Goal: Check status: Check status

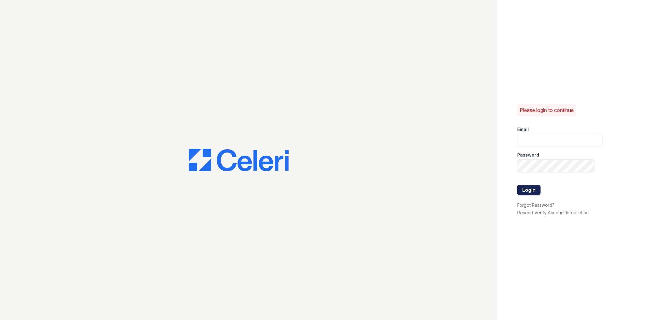
type input "[EMAIL_ADDRESS][DOMAIN_NAME]"
click at [522, 193] on button "Login" at bounding box center [528, 190] width 23 height 10
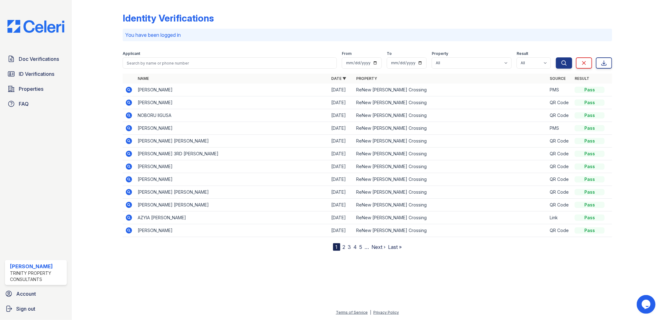
drag, startPoint x: 28, startPoint y: 59, endPoint x: 93, endPoint y: 67, distance: 64.8
click at [28, 59] on span "Doc Verifications" at bounding box center [39, 58] width 40 height 7
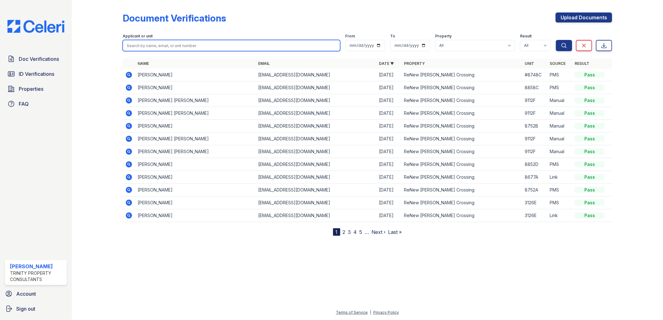
click at [140, 46] on input "search" at bounding box center [232, 45] width 218 height 11
paste input "HERNANDEZ GUTIERREZ, YENNI"
type input "HERNANDEZ GUTIERREZ, YENNI"
click at [556, 40] on button "Search" at bounding box center [564, 45] width 16 height 11
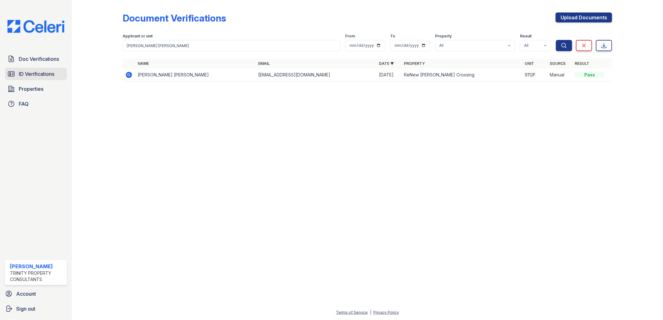
click at [51, 74] on span "ID Verifications" at bounding box center [37, 73] width 36 height 7
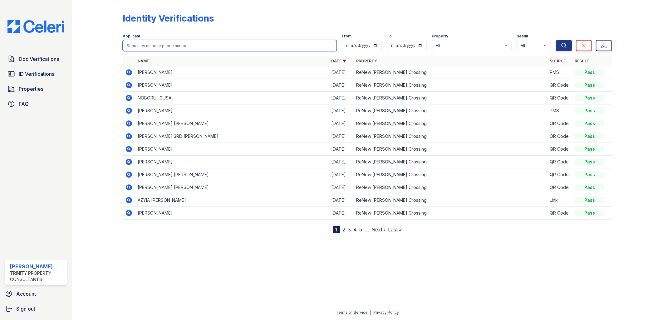
click at [157, 44] on input "search" at bounding box center [230, 45] width 215 height 11
paste input "HERNANDEZ GUTIERREZ, YENNI"
type input "HERNANDEZ GUTIERREZ, YENNI"
click at [556, 40] on button "Search" at bounding box center [564, 45] width 16 height 11
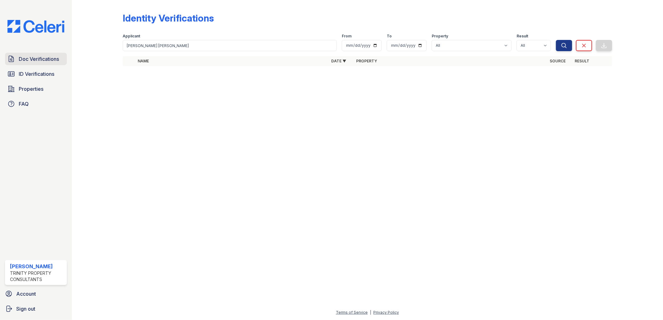
click at [34, 60] on span "Doc Verifications" at bounding box center [39, 58] width 40 height 7
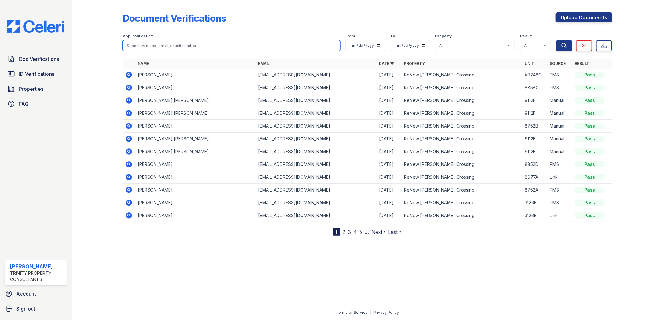
click at [155, 43] on input "search" at bounding box center [232, 45] width 218 height 11
paste input "Reilly III, Joseph"
type input "R"
type input "kayla"
click at [556, 40] on button "Search" at bounding box center [564, 45] width 16 height 11
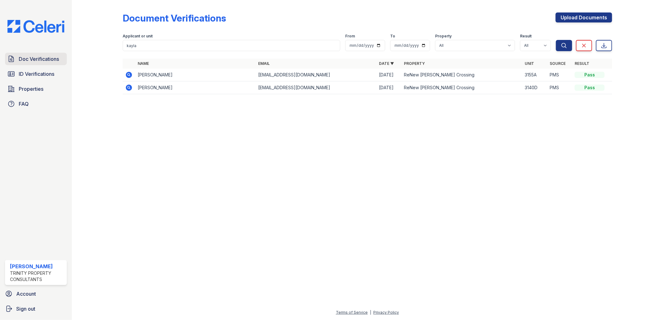
click at [38, 59] on span "Doc Verifications" at bounding box center [39, 58] width 40 height 7
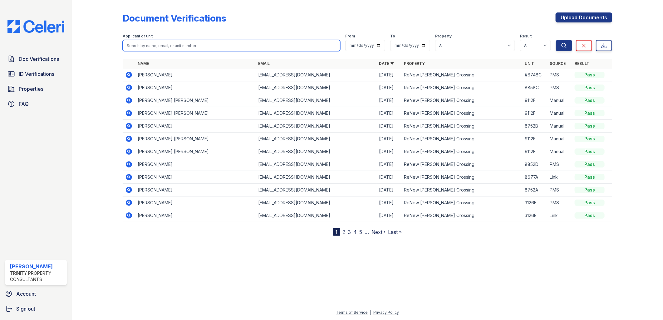
click at [151, 45] on input "search" at bounding box center [232, 45] width 218 height 11
type input "kayla reilly"
click at [556, 40] on button "Search" at bounding box center [564, 45] width 16 height 11
